Goal: Transaction & Acquisition: Purchase product/service

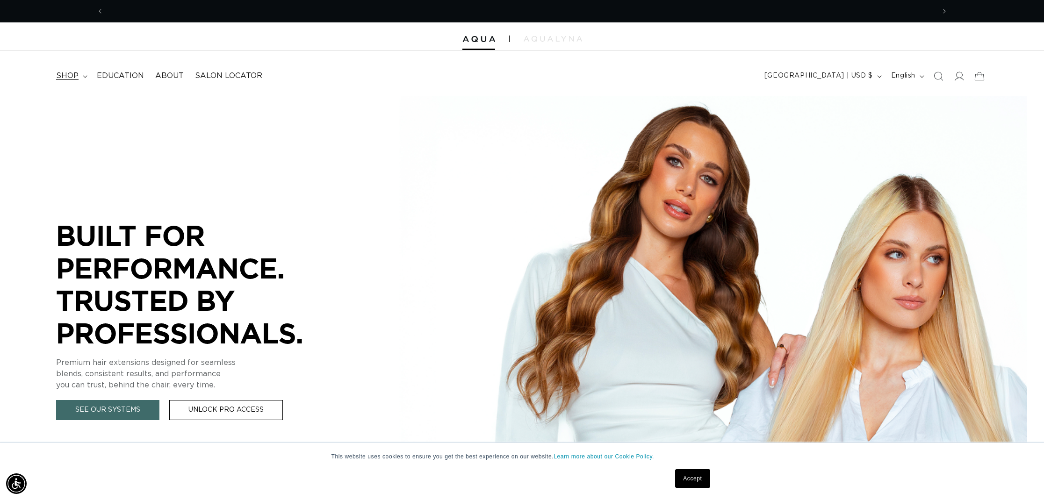
scroll to position [0, 831]
click at [77, 73] on span "shop" at bounding box center [67, 76] width 22 height 10
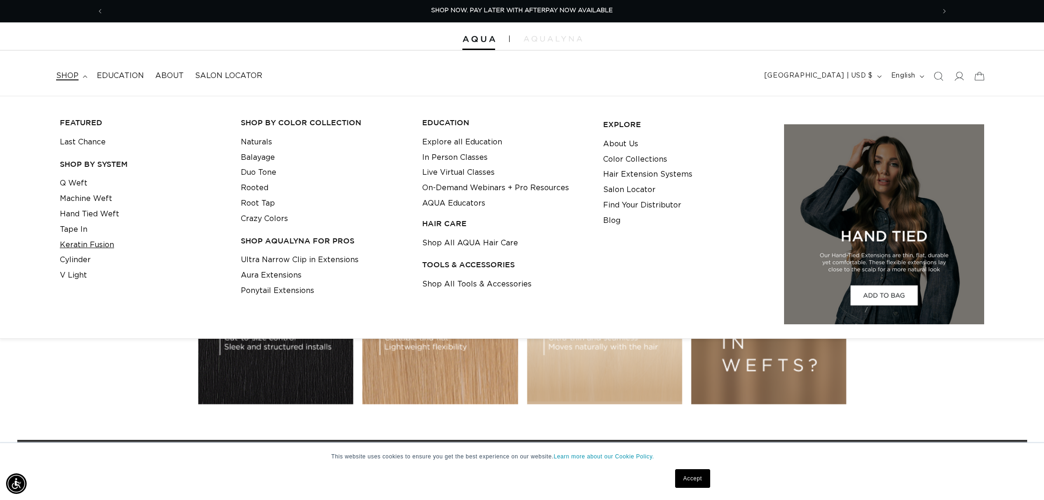
click at [69, 241] on link "Keratin Fusion" at bounding box center [87, 244] width 54 height 15
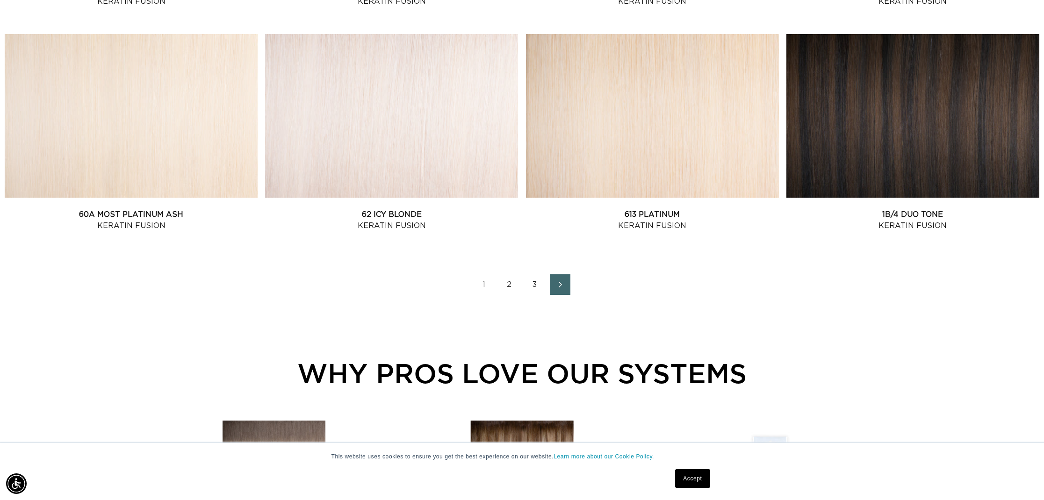
scroll to position [1247, 8]
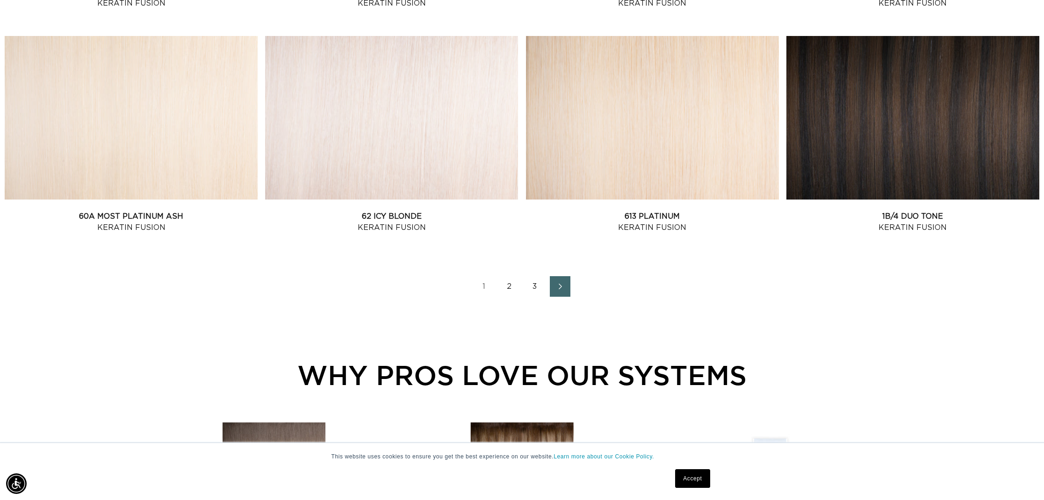
click at [502, 288] on link "2" at bounding box center [509, 286] width 21 height 21
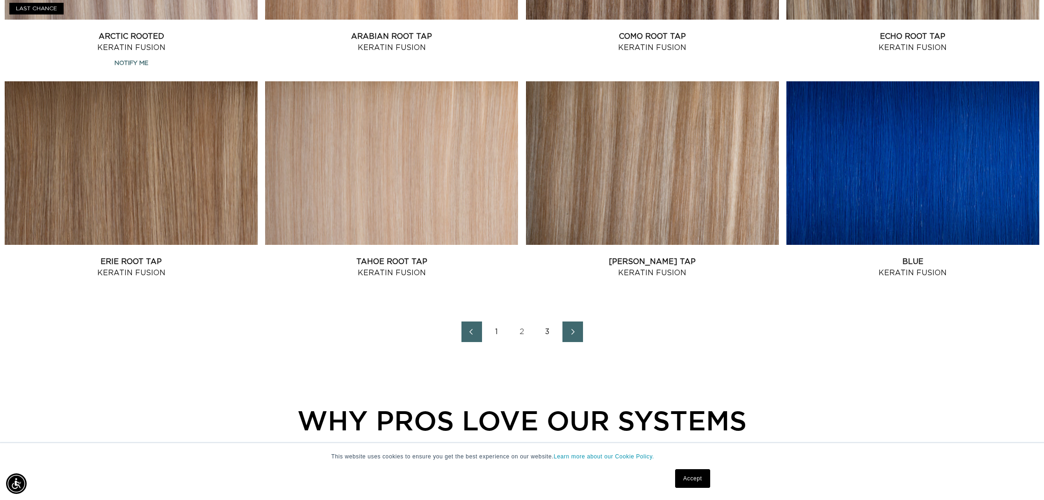
click at [497, 337] on link "1" at bounding box center [497, 332] width 21 height 21
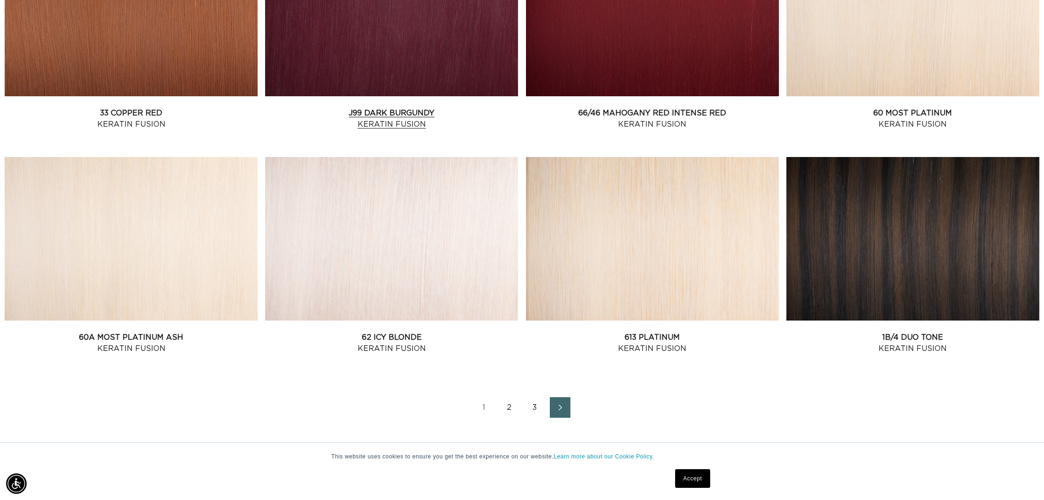
scroll to position [0, 1662]
